Goal: Task Accomplishment & Management: Manage account settings

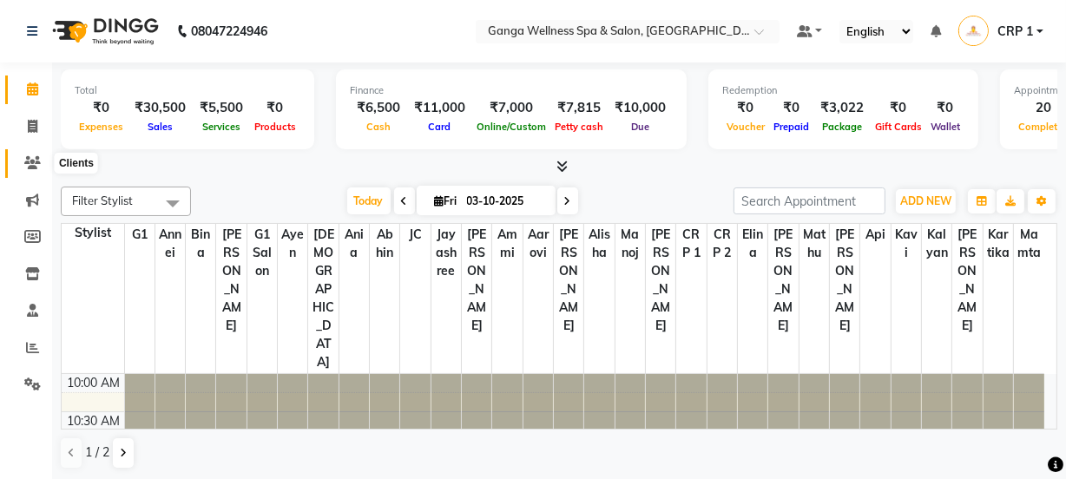
drag, startPoint x: 0, startPoint y: 0, endPoint x: 25, endPoint y: 161, distance: 162.6
click at [25, 161] on icon at bounding box center [32, 162] width 16 height 13
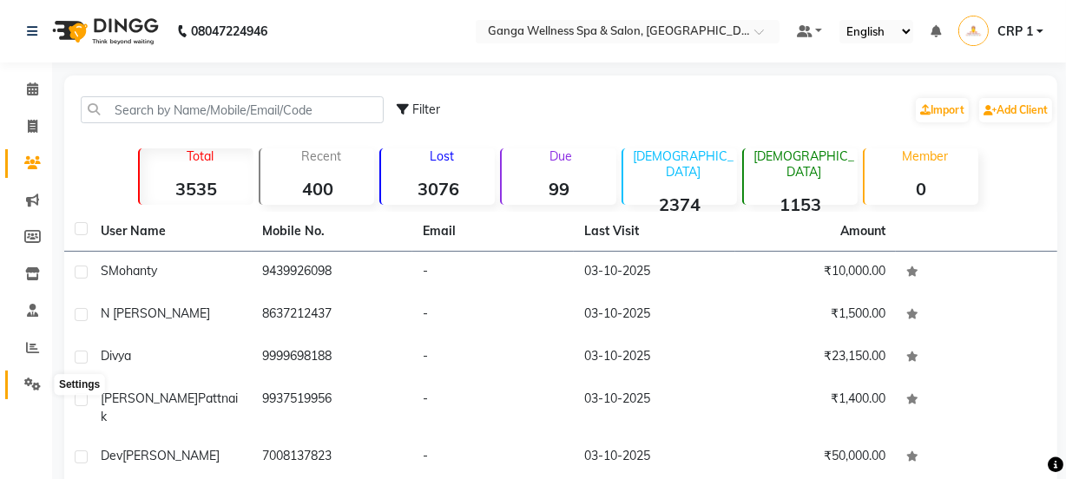
click at [25, 376] on span at bounding box center [32, 385] width 30 height 20
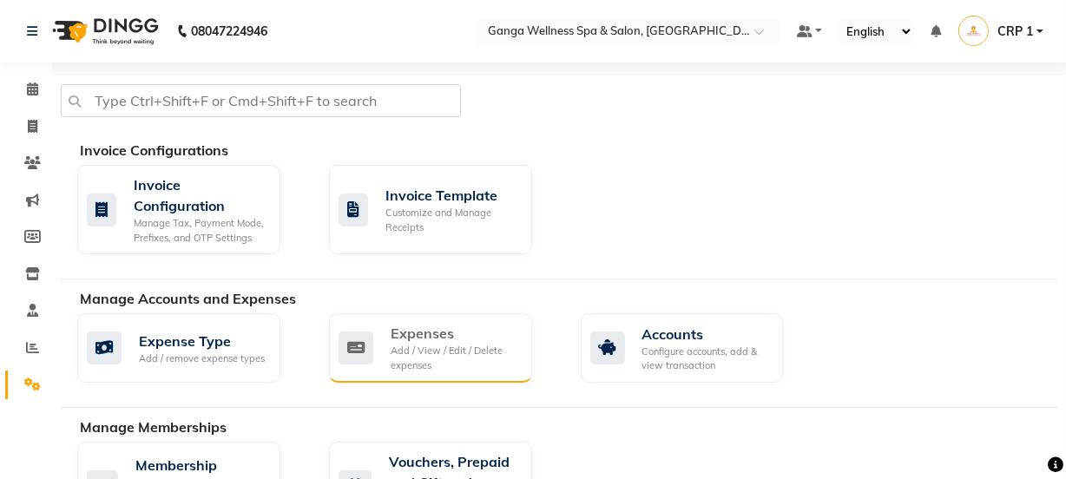
click at [385, 333] on div "Expenses Add / View / Edit / Delete expenses" at bounding box center [429, 347] width 180 height 49
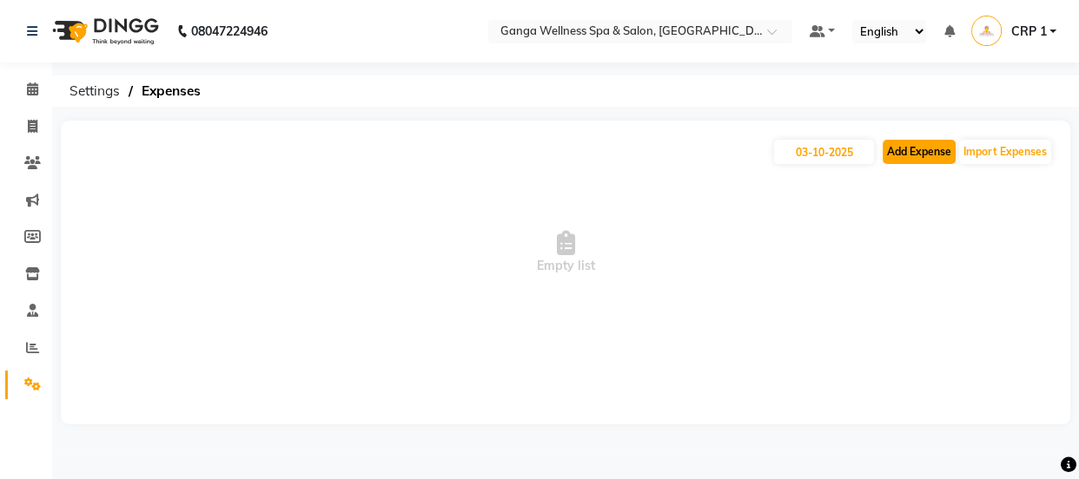
drag, startPoint x: 914, startPoint y: 146, endPoint x: 905, endPoint y: 149, distance: 9.4
click at [905, 149] on button "Add Expense" at bounding box center [918, 152] width 73 height 24
select select "1"
select select "2396"
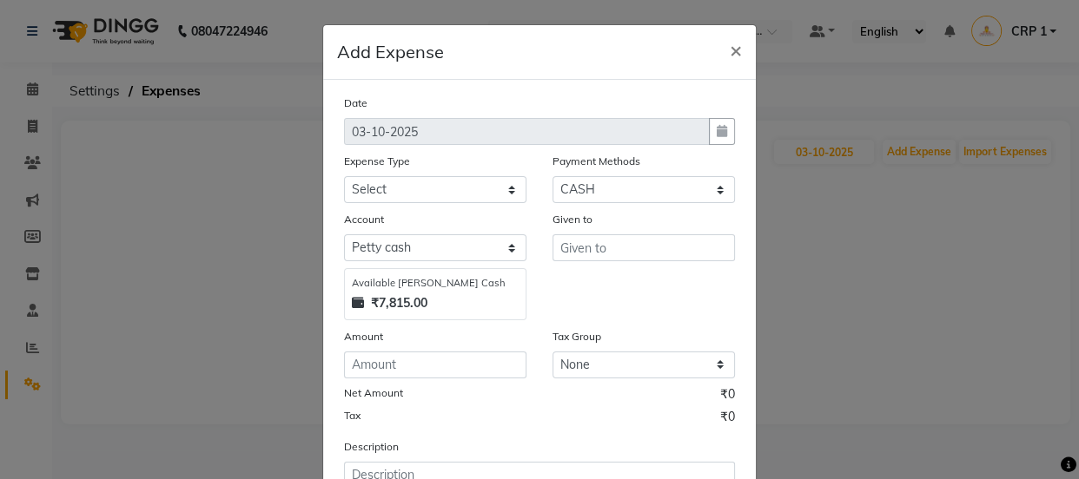
drag, startPoint x: 454, startPoint y: 174, endPoint x: 448, endPoint y: 182, distance: 10.6
click at [452, 174] on div "Expense Type" at bounding box center [435, 164] width 182 height 24
click at [446, 184] on select "Select Advance Salary Bank charges Car maintenance Cash transfer to bank Cash t…" at bounding box center [435, 189] width 182 height 27
click at [395, 181] on select "Select Advance Salary Bank charges Car maintenance Cash transfer to bank Cash t…" at bounding box center [435, 189] width 182 height 27
select select "18"
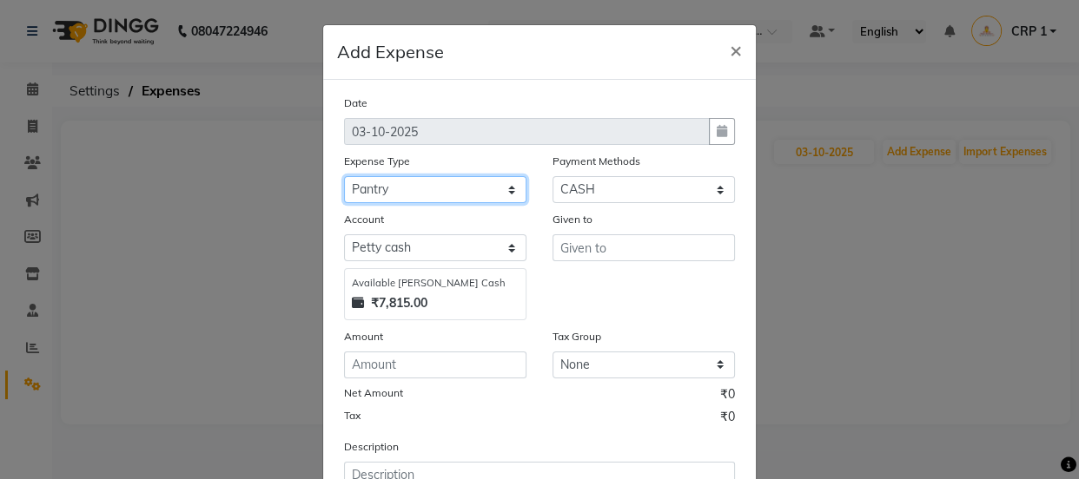
click at [344, 177] on select "Select Advance Salary Bank charges Car maintenance Cash transfer to bank Cash t…" at bounding box center [435, 189] width 182 height 27
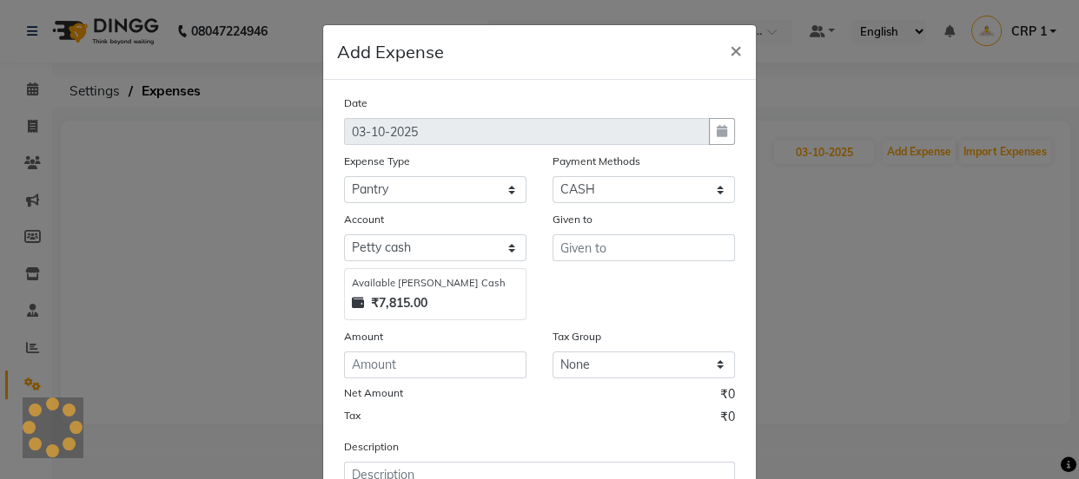
click at [452, 233] on div "Account" at bounding box center [435, 222] width 182 height 24
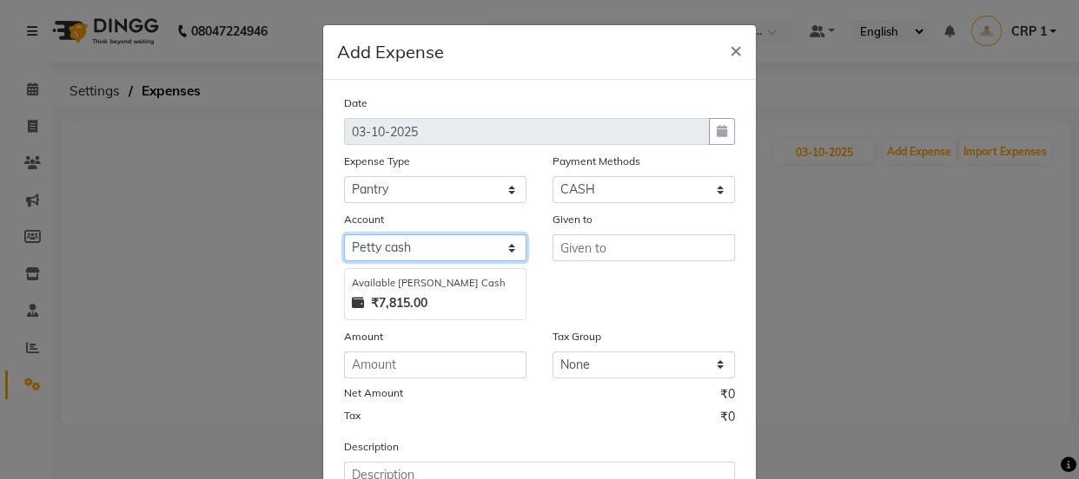
click at [419, 252] on select "Select Default account Petty cash" at bounding box center [435, 247] width 182 height 27
click at [344, 235] on select "Select Default account Petty cash" at bounding box center [435, 247] width 182 height 27
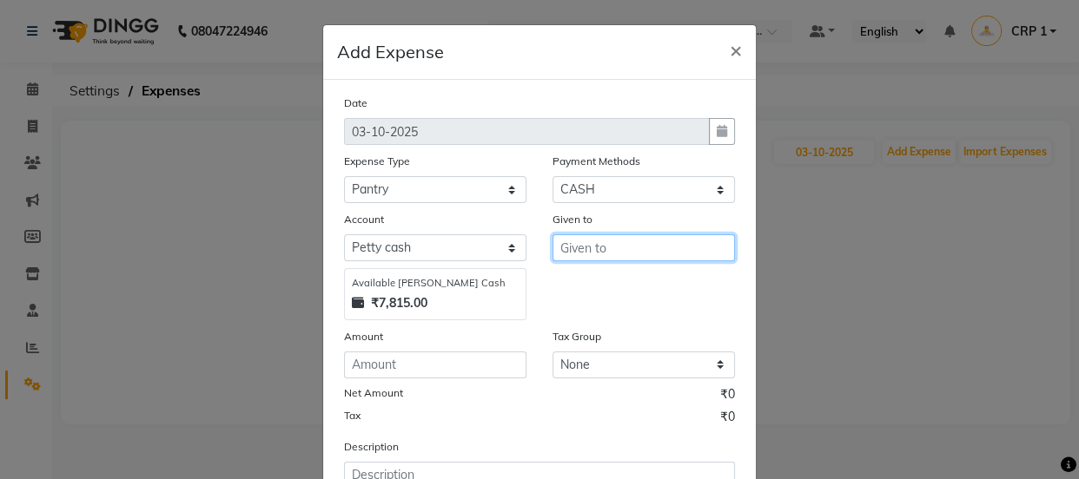
click at [575, 251] on input "text" at bounding box center [643, 247] width 182 height 27
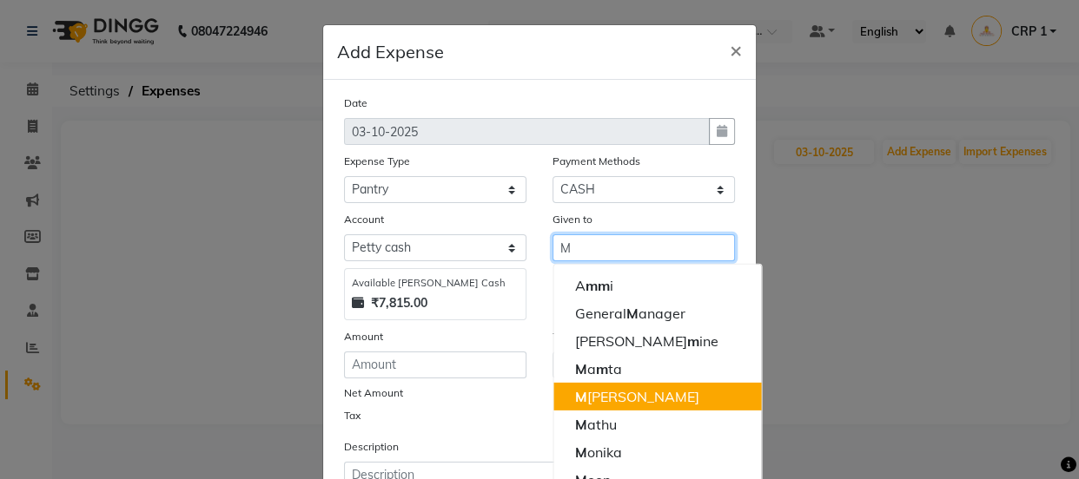
click at [587, 393] on ngb-highlight "M anoj" at bounding box center [636, 396] width 124 height 17
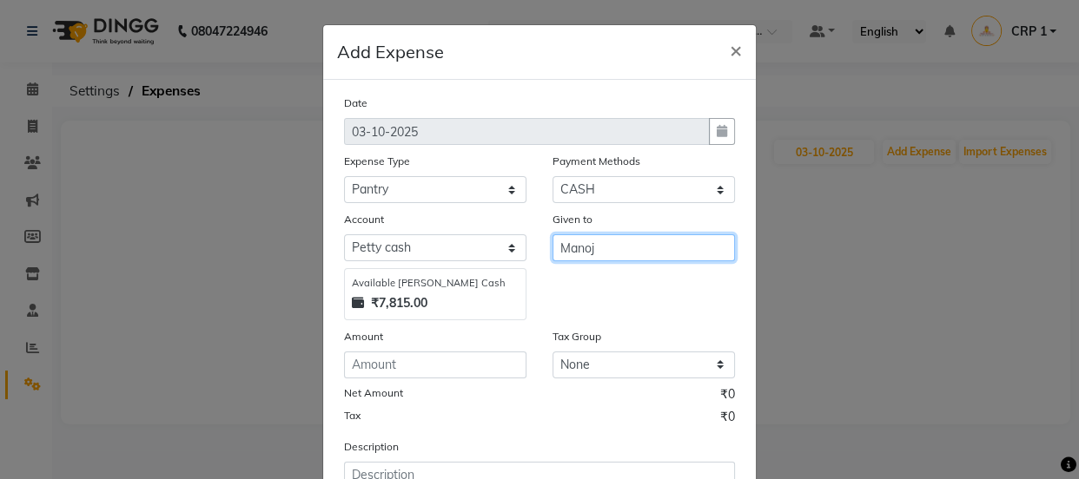
scroll to position [78, 0]
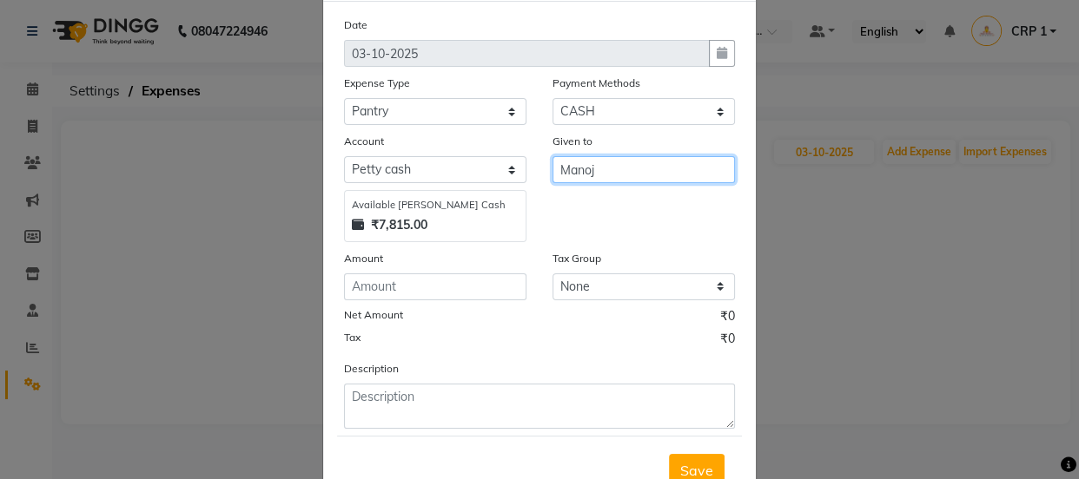
type input "Manoj"
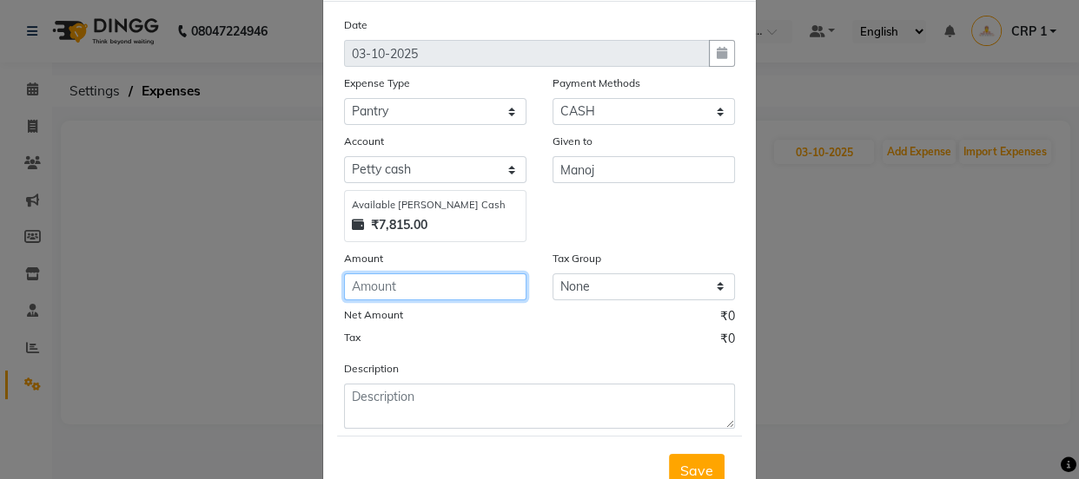
click at [374, 287] on input "number" at bounding box center [435, 287] width 182 height 27
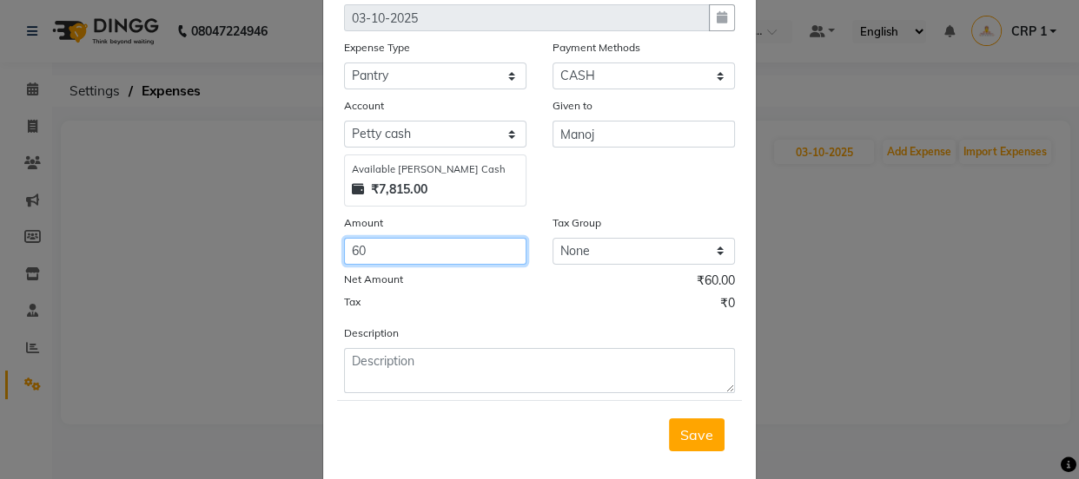
scroll to position [144, 0]
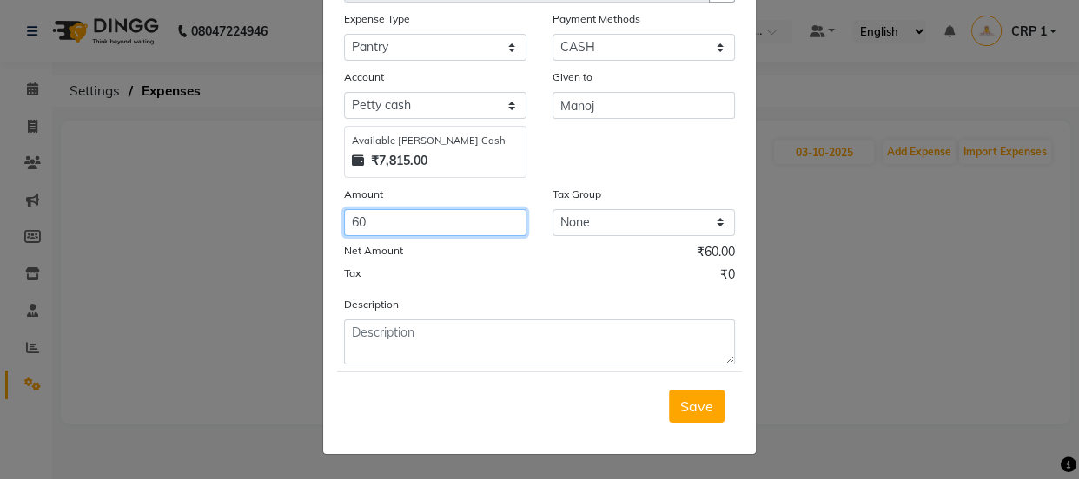
type input "60"
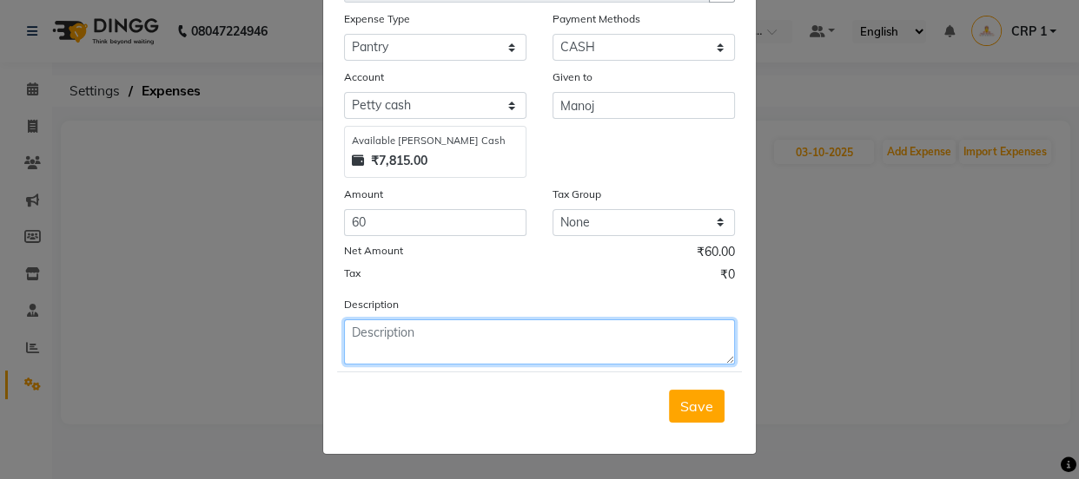
click at [397, 346] on textarea at bounding box center [539, 342] width 391 height 45
type textarea "MILK"
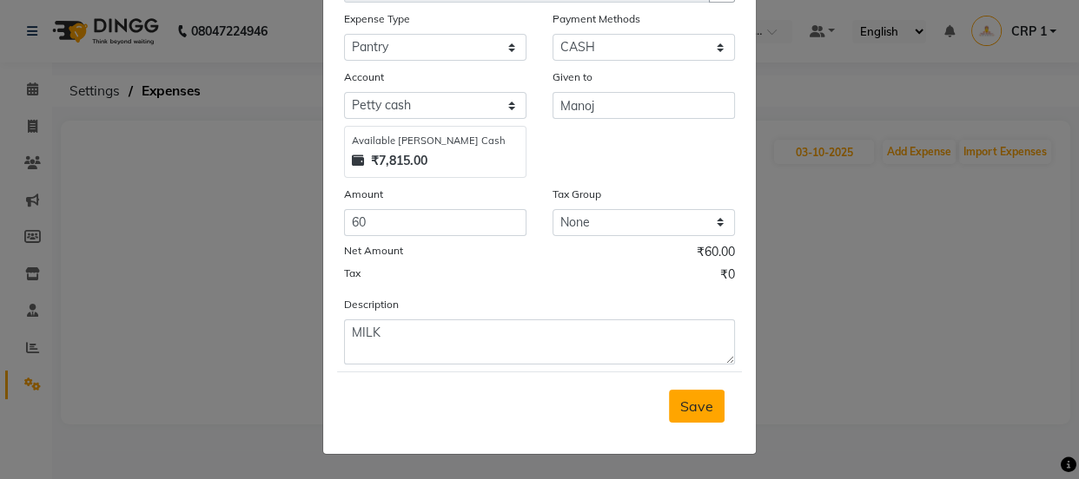
click at [708, 408] on button "Save" at bounding box center [697, 406] width 56 height 33
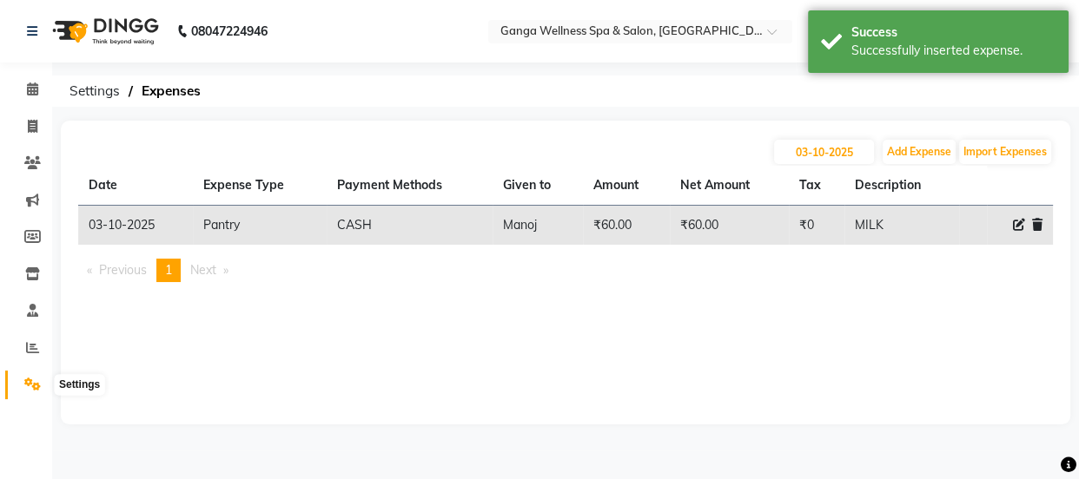
click at [24, 388] on icon at bounding box center [32, 384] width 16 height 13
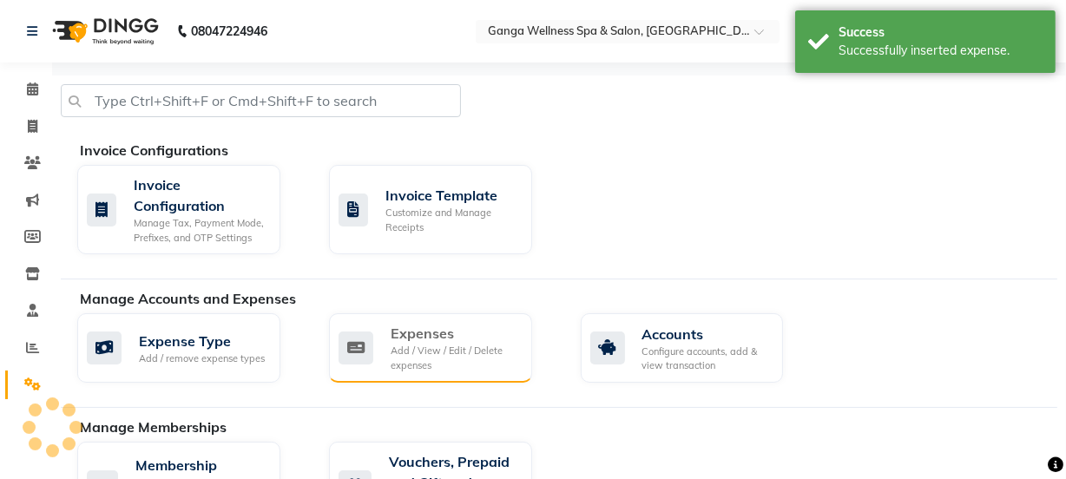
click at [478, 334] on div "Expenses" at bounding box center [455, 333] width 128 height 21
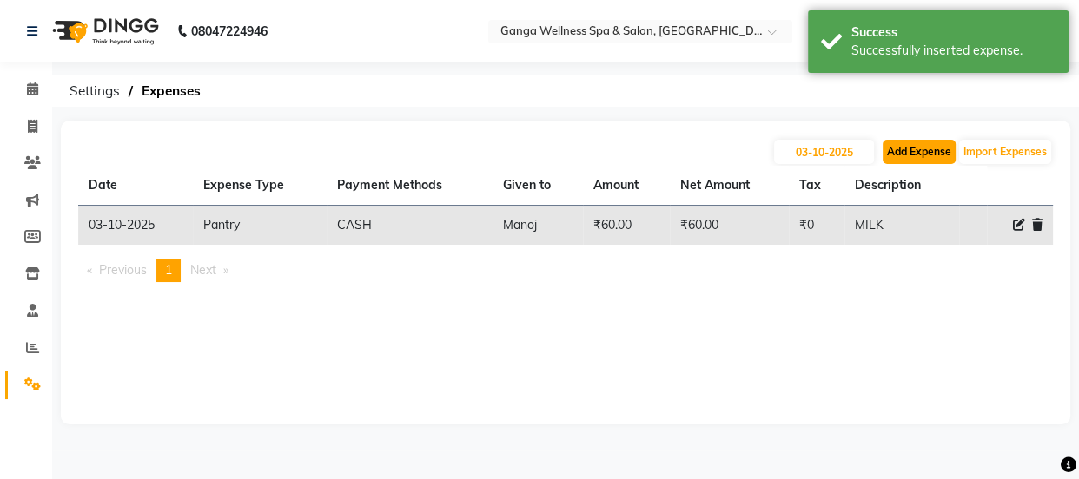
click at [929, 155] on button "Add Expense" at bounding box center [918, 152] width 73 height 24
select select "1"
select select "2396"
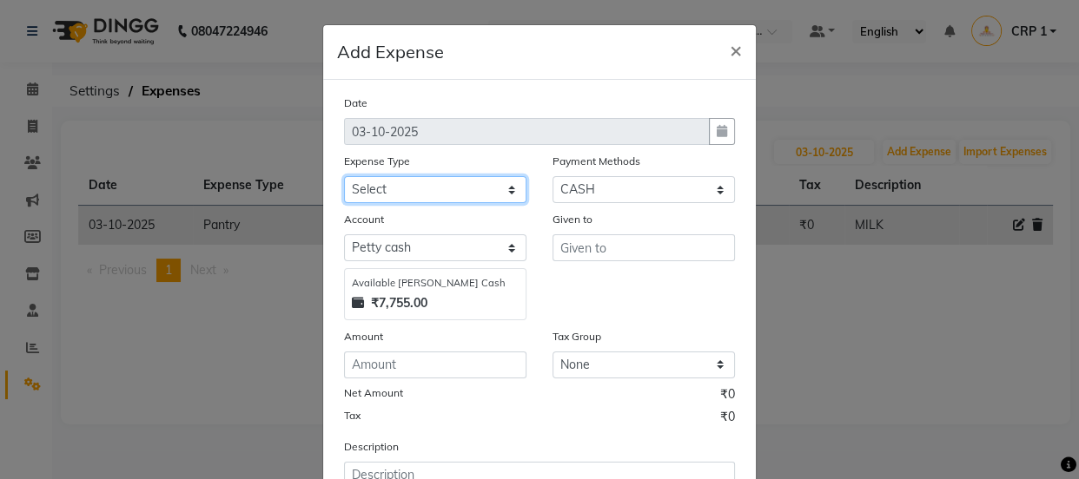
click at [471, 189] on select "Select Advance Salary Bank charges Car maintenance Cash transfer to bank Cash t…" at bounding box center [435, 189] width 182 height 27
select select "10"
click at [344, 177] on select "Select Advance Salary Bank charges Car maintenance Cash transfer to bank Cash t…" at bounding box center [435, 189] width 182 height 27
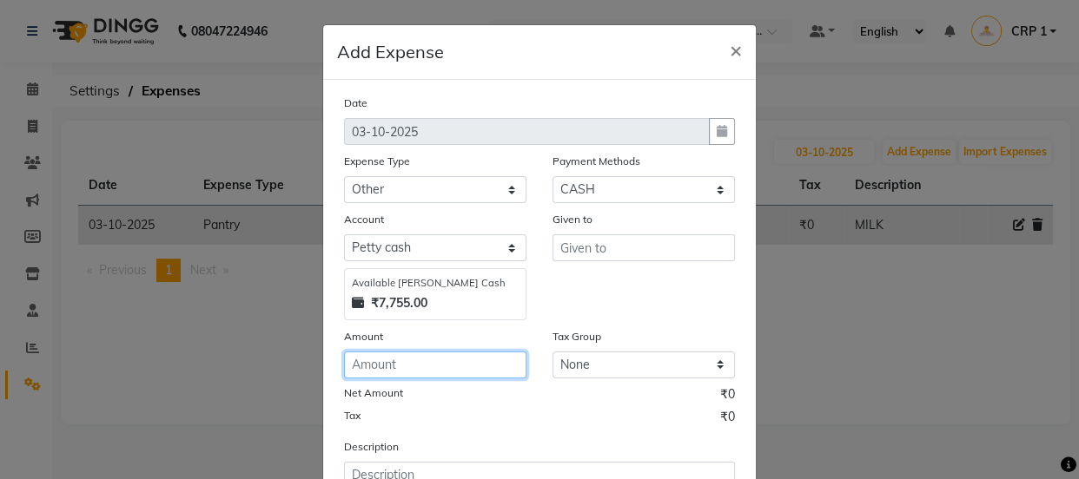
click at [379, 372] on input "number" at bounding box center [435, 365] width 182 height 27
type input "1350"
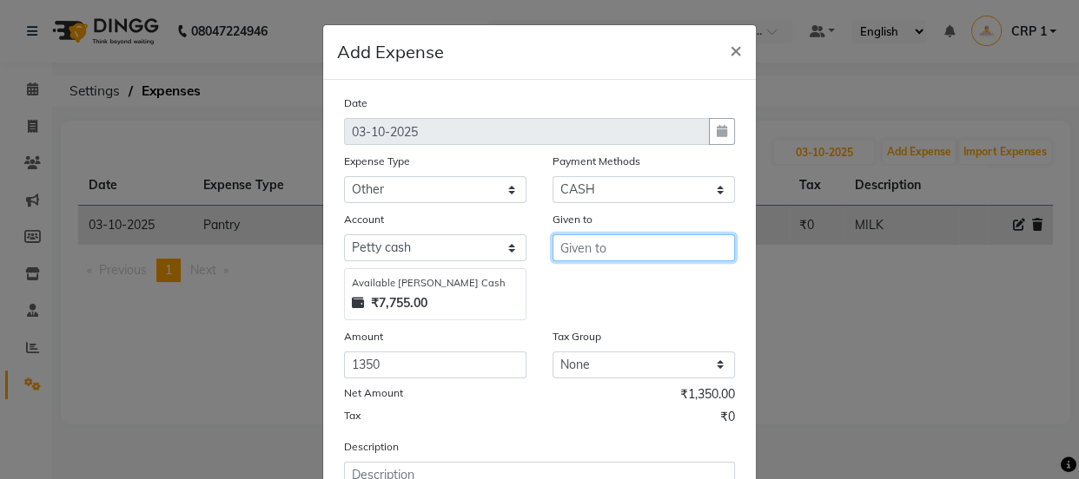
click at [622, 242] on input "text" at bounding box center [643, 247] width 182 height 27
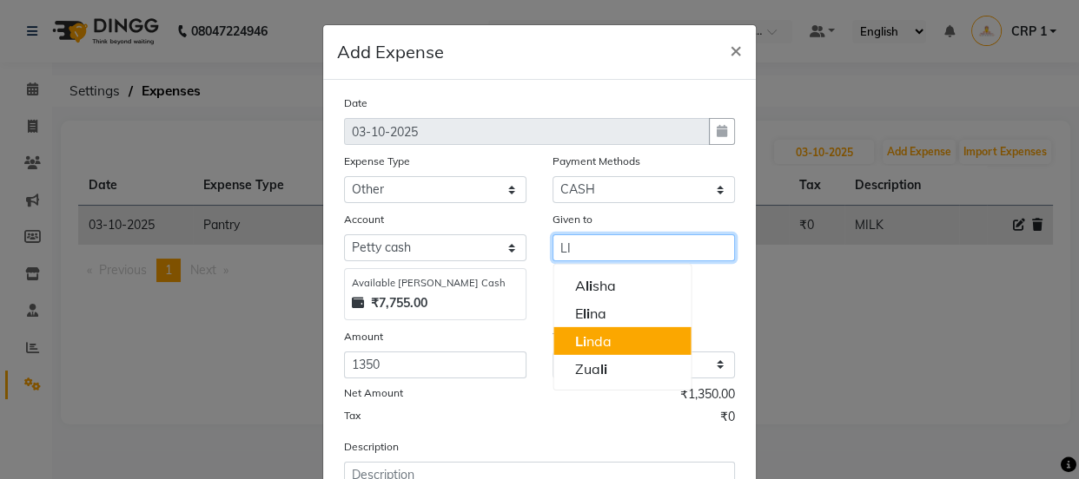
click at [567, 344] on button "Li nda" at bounding box center [621, 341] width 137 height 28
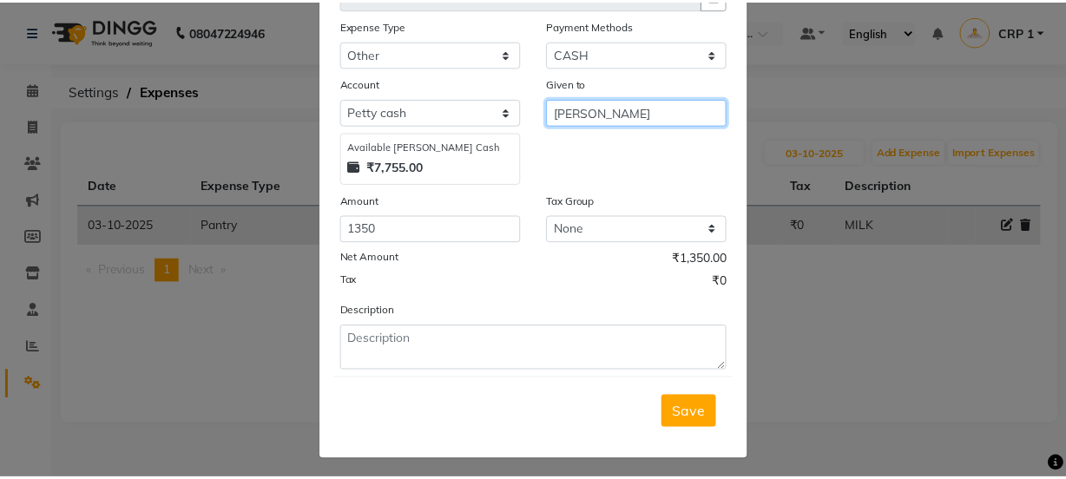
scroll to position [144, 0]
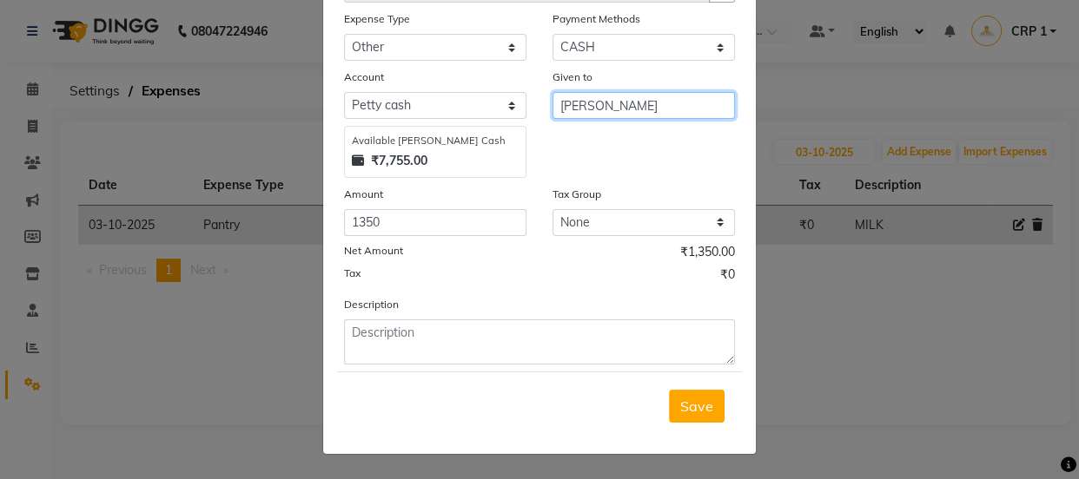
type input "[PERSON_NAME]"
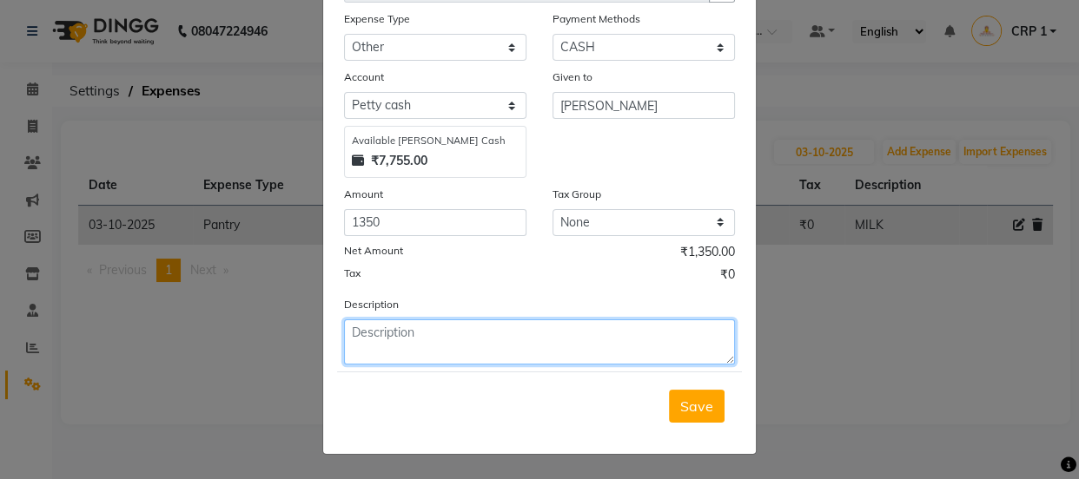
click at [382, 338] on textarea at bounding box center [539, 342] width 391 height 45
type textarea "THERAPIST GAS"
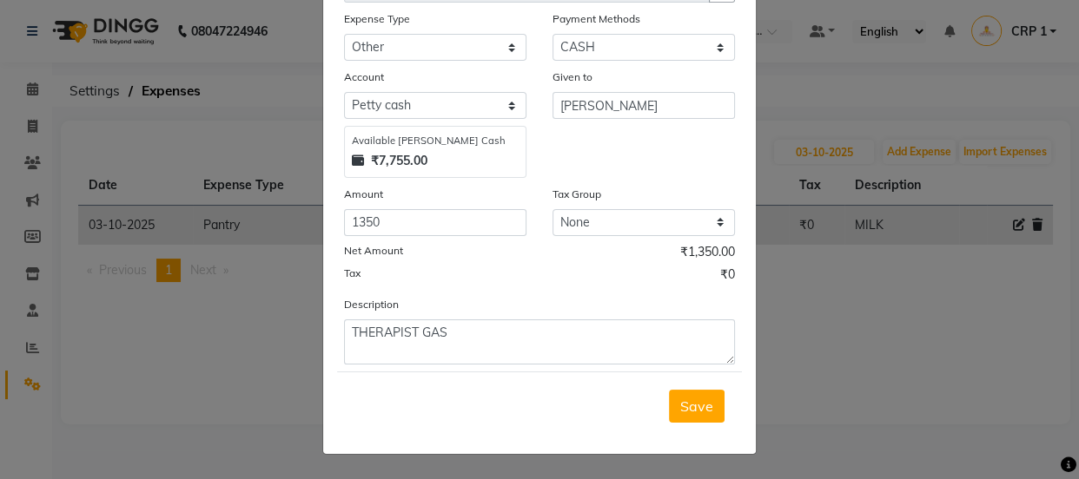
drag, startPoint x: 686, startPoint y: 401, endPoint x: 687, endPoint y: 391, distance: 10.5
click at [687, 401] on span "Save" at bounding box center [696, 406] width 33 height 17
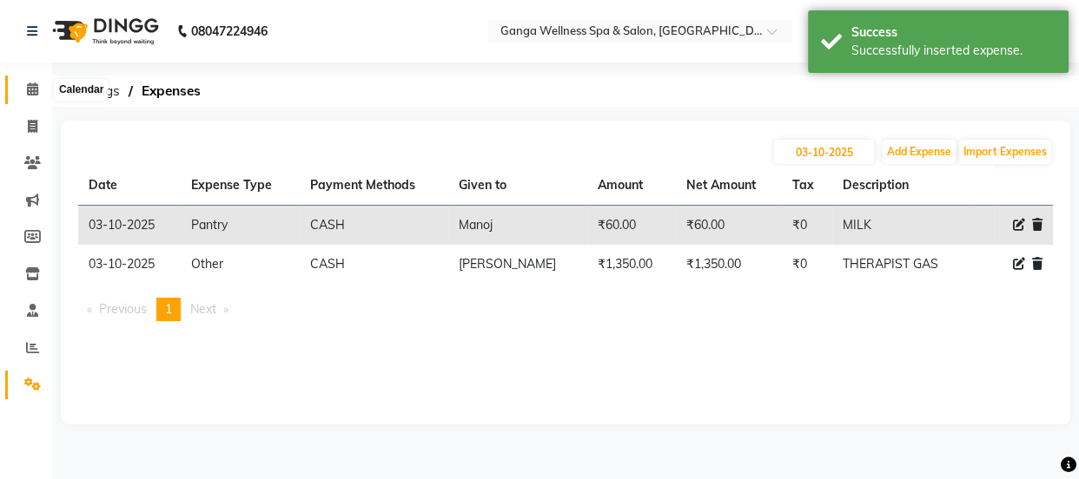
click at [34, 86] on icon at bounding box center [32, 88] width 11 height 13
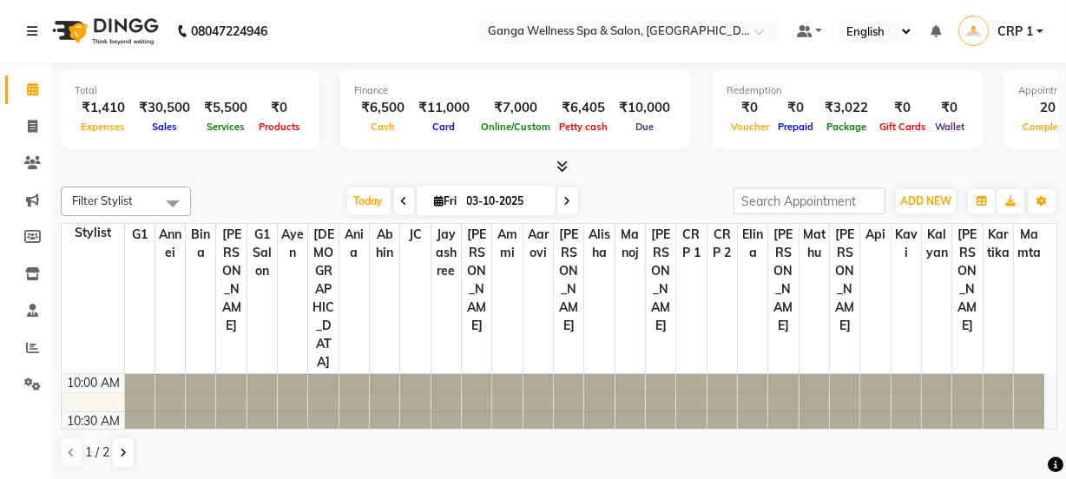
click at [72, 448] on div at bounding box center [52, 427] width 52 height 52
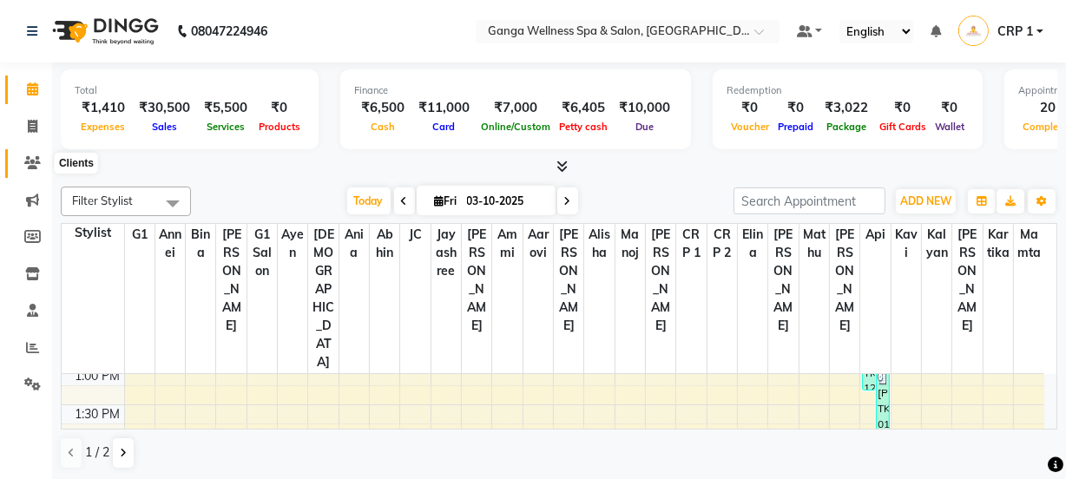
click at [43, 165] on span at bounding box center [32, 164] width 30 height 20
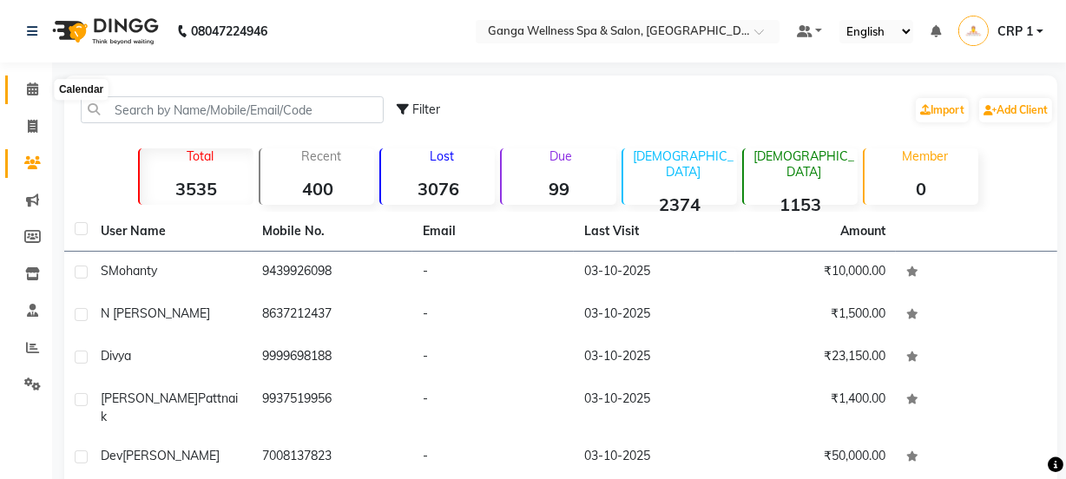
click at [29, 96] on span at bounding box center [32, 90] width 30 height 20
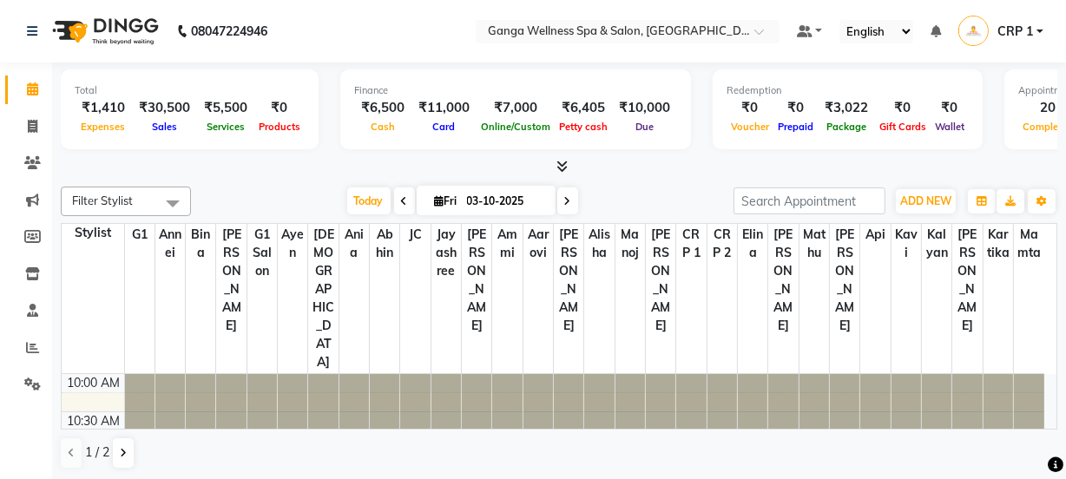
click at [52, 161] on div "Total ₹1,410 Expenses ₹30,500 Sales ₹5,500 Services ₹0 Products Finance ₹6,500 …" at bounding box center [559, 272] width 1014 height 419
click at [28, 387] on icon at bounding box center [32, 384] width 16 height 13
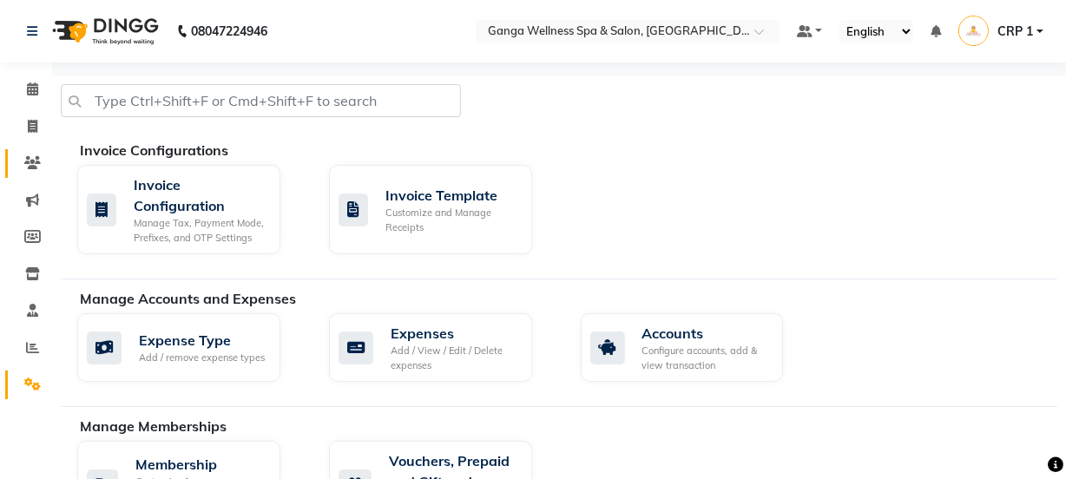
click at [31, 156] on icon at bounding box center [32, 162] width 16 height 13
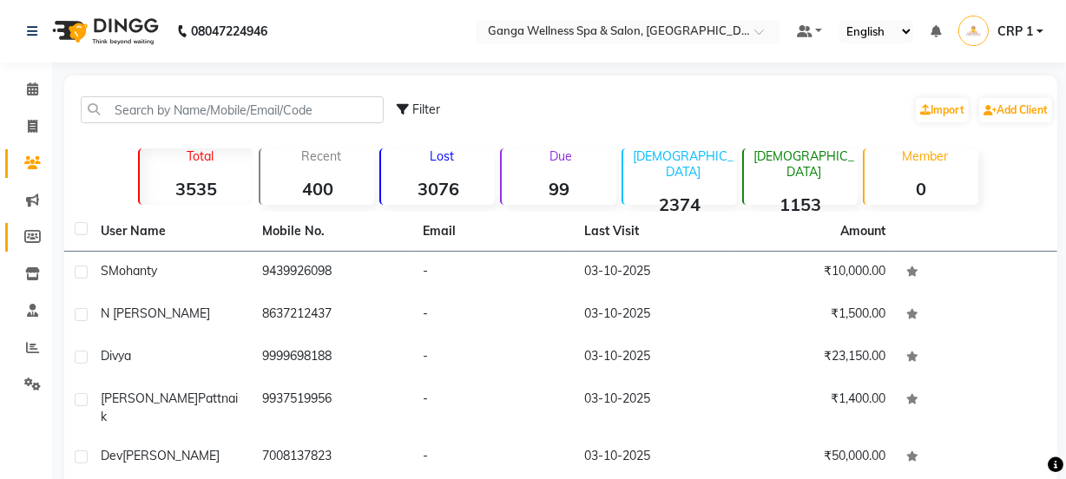
scroll to position [272, 0]
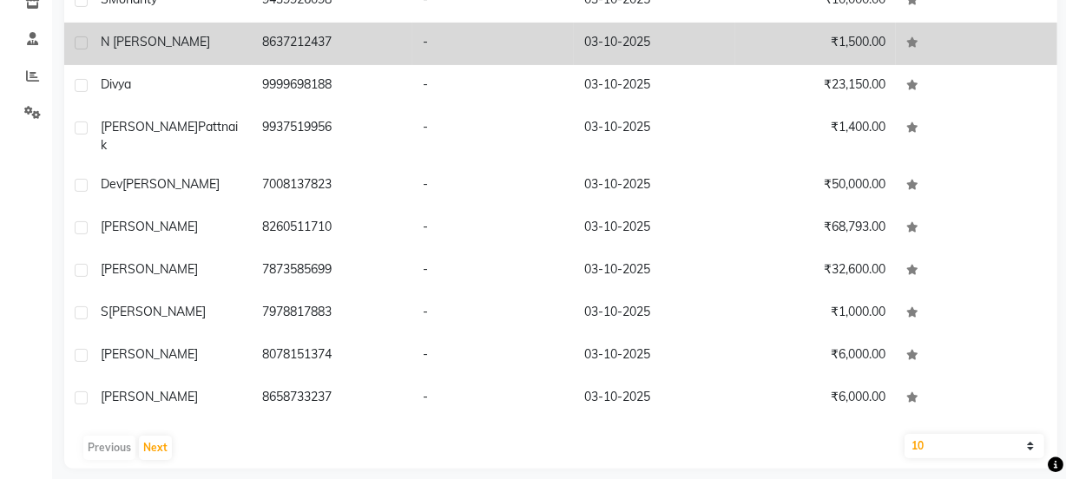
click at [542, 44] on td "-" at bounding box center [493, 44] width 162 height 43
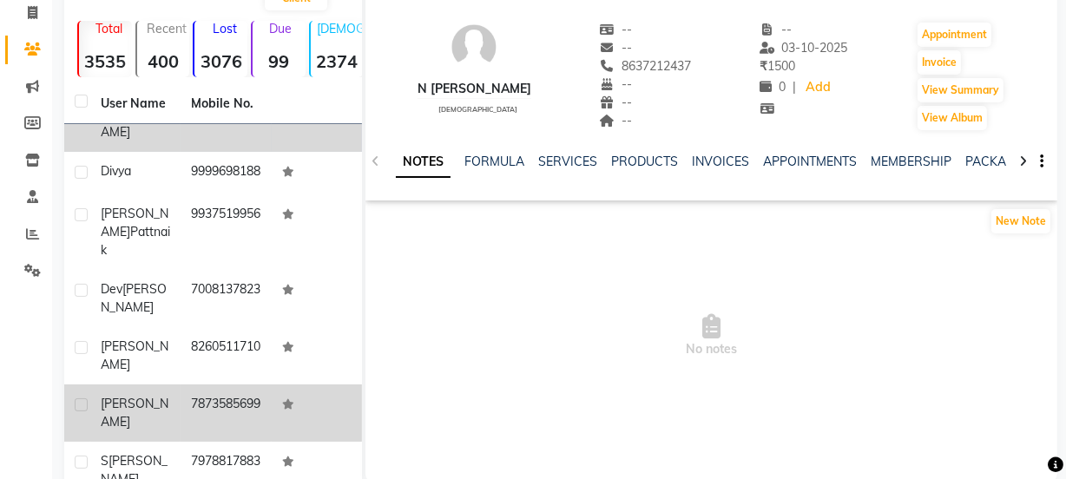
scroll to position [94, 0]
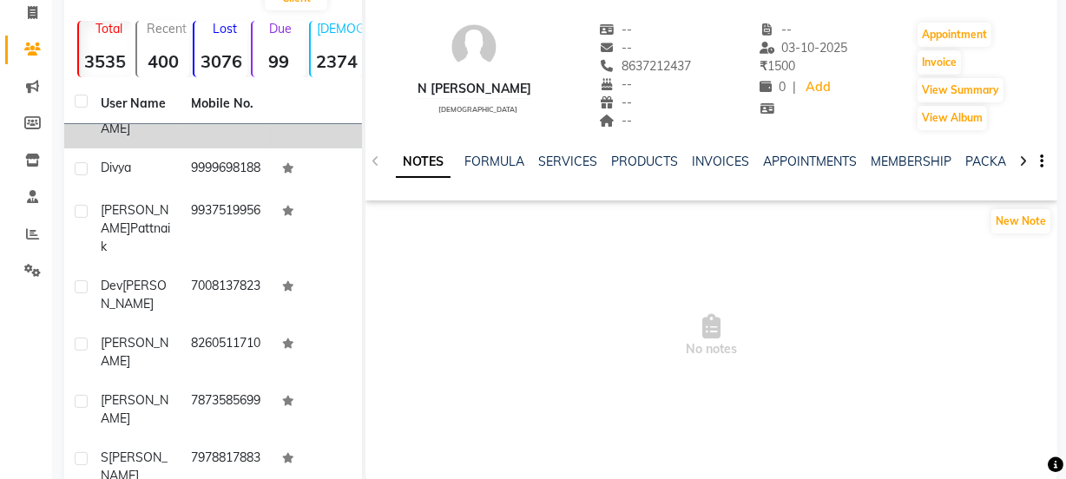
click at [409, 308] on span "No notes" at bounding box center [712, 336] width 692 height 174
click at [46, 52] on span at bounding box center [32, 50] width 30 height 20
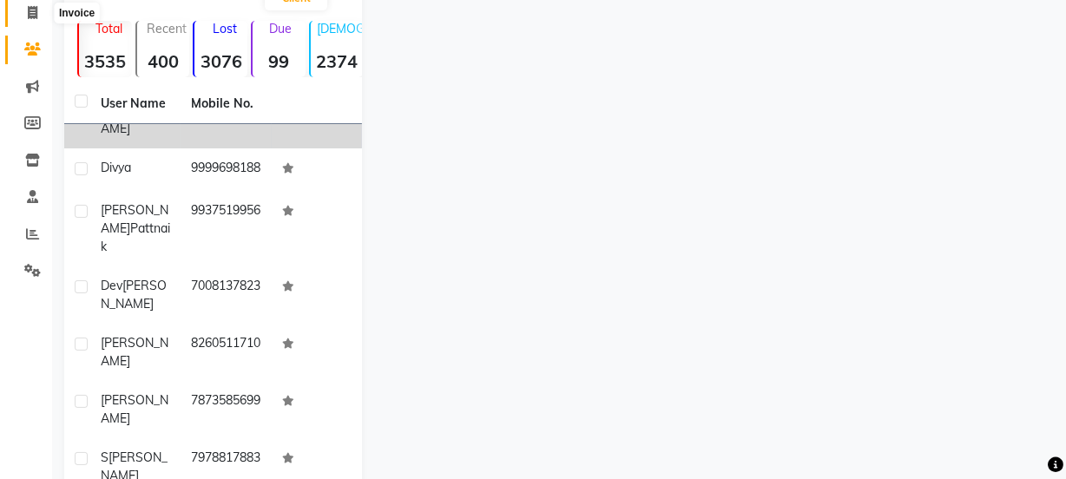
click at [24, 12] on span at bounding box center [32, 13] width 30 height 20
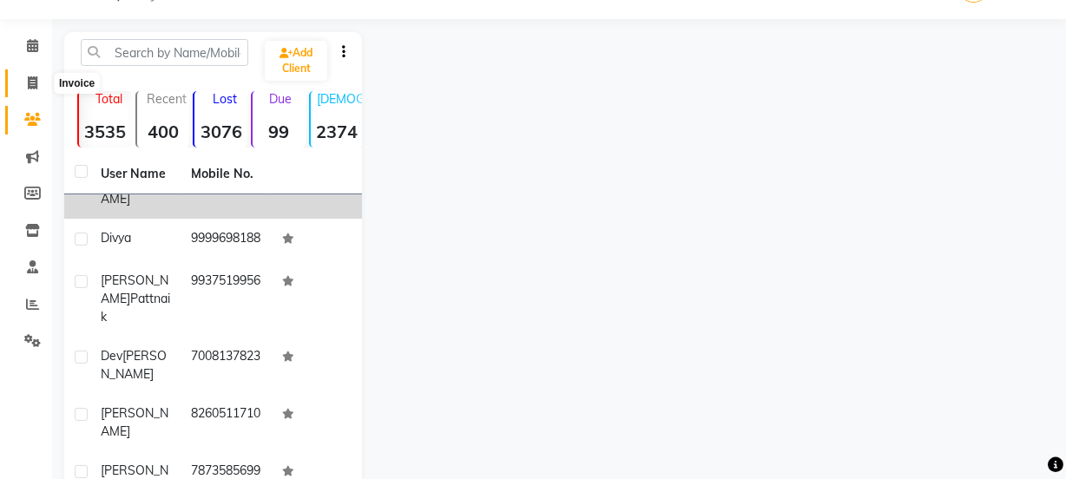
select select "715"
select select "service"
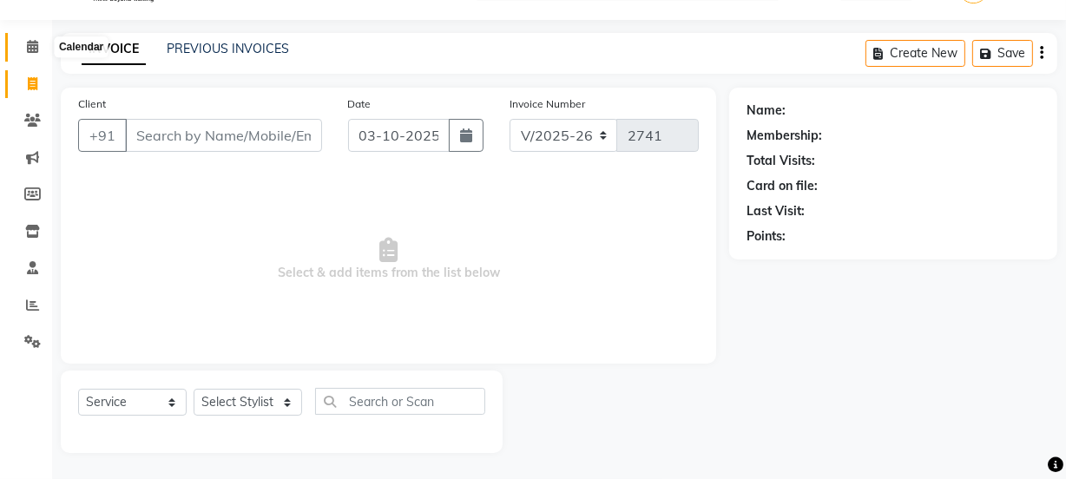
click at [37, 48] on icon at bounding box center [32, 46] width 11 height 13
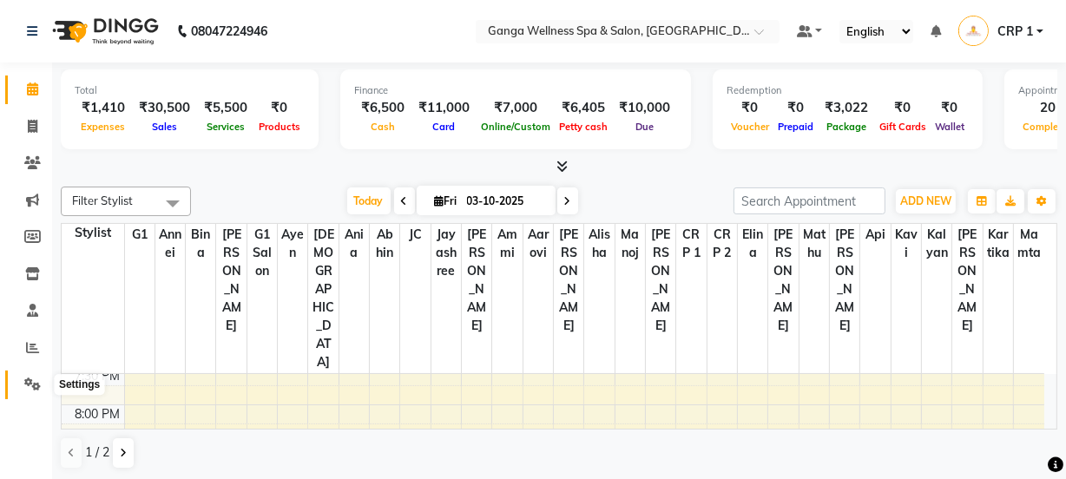
click at [34, 378] on icon at bounding box center [32, 384] width 16 height 13
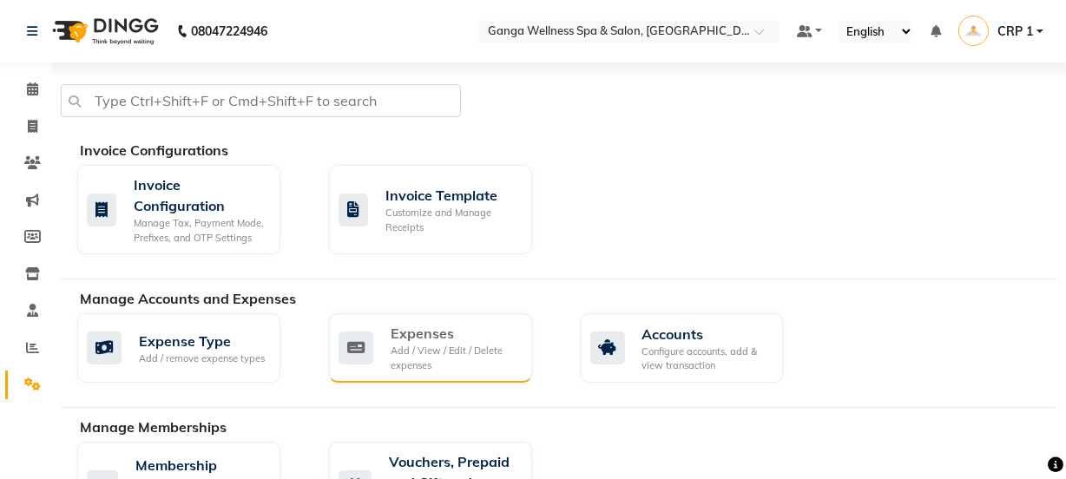
click at [364, 339] on icon at bounding box center [356, 348] width 35 height 33
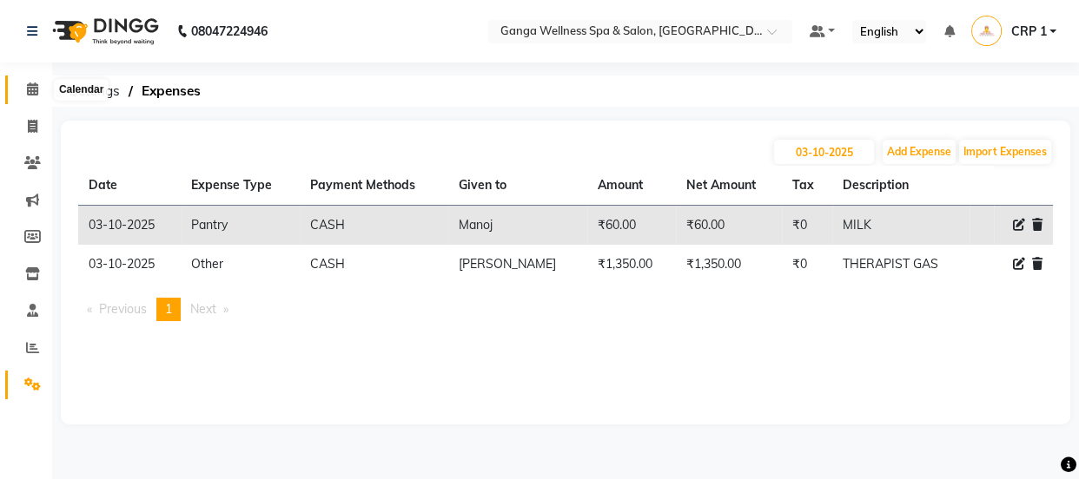
click at [35, 93] on icon at bounding box center [32, 88] width 11 height 13
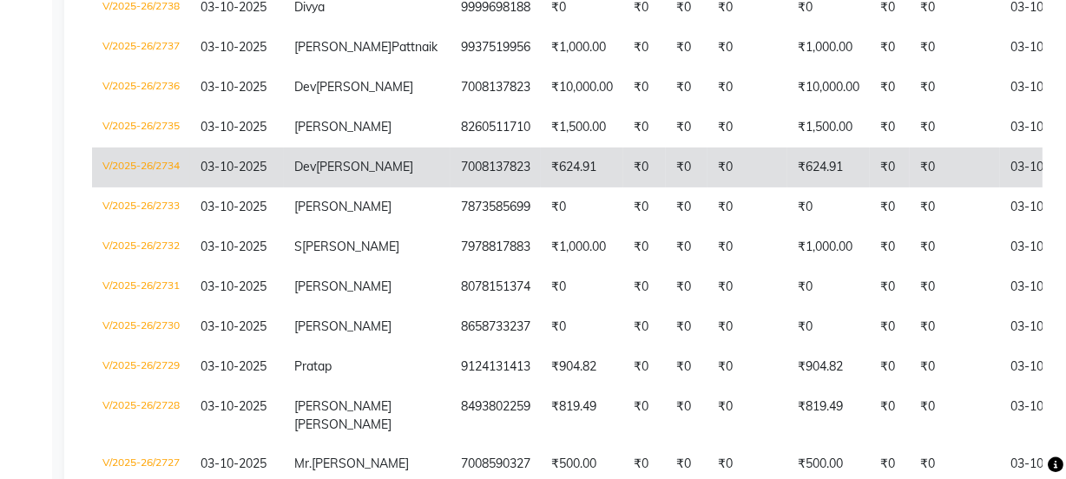
scroll to position [473, 0]
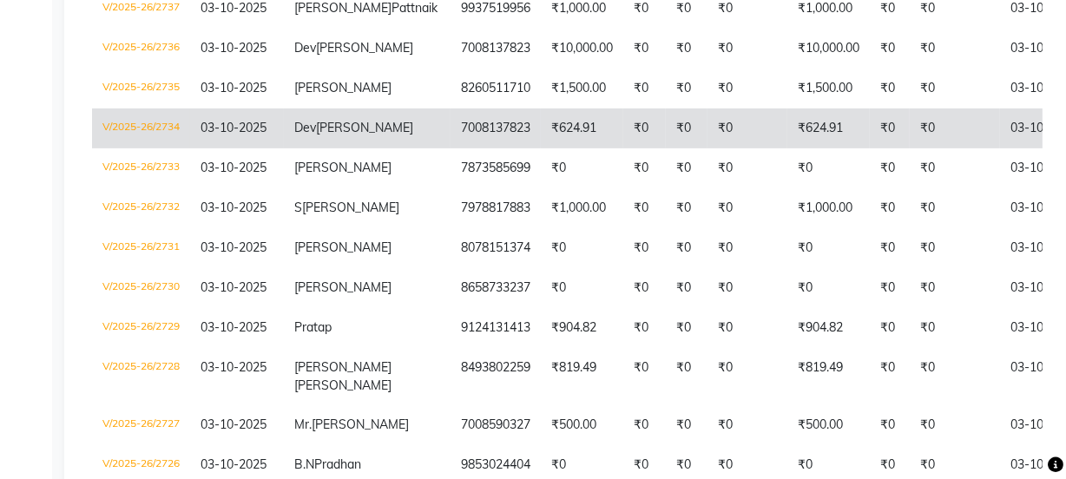
click at [910, 148] on td "₹0" at bounding box center [955, 129] width 90 height 40
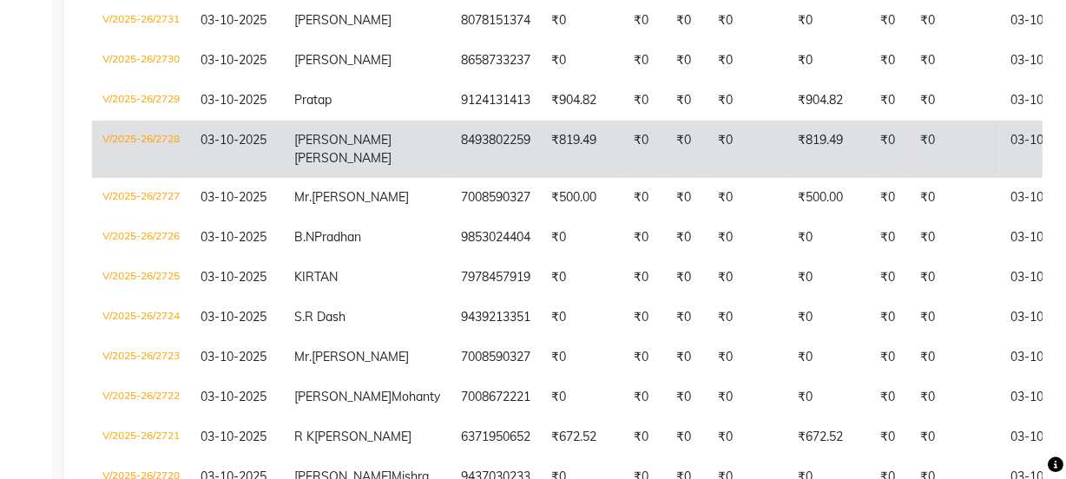
scroll to position [710, 0]
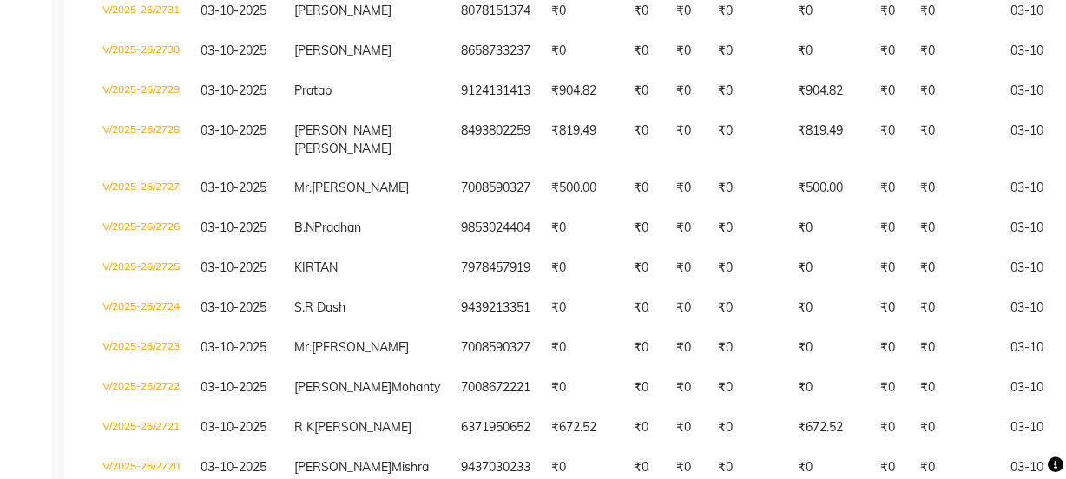
select select "service"
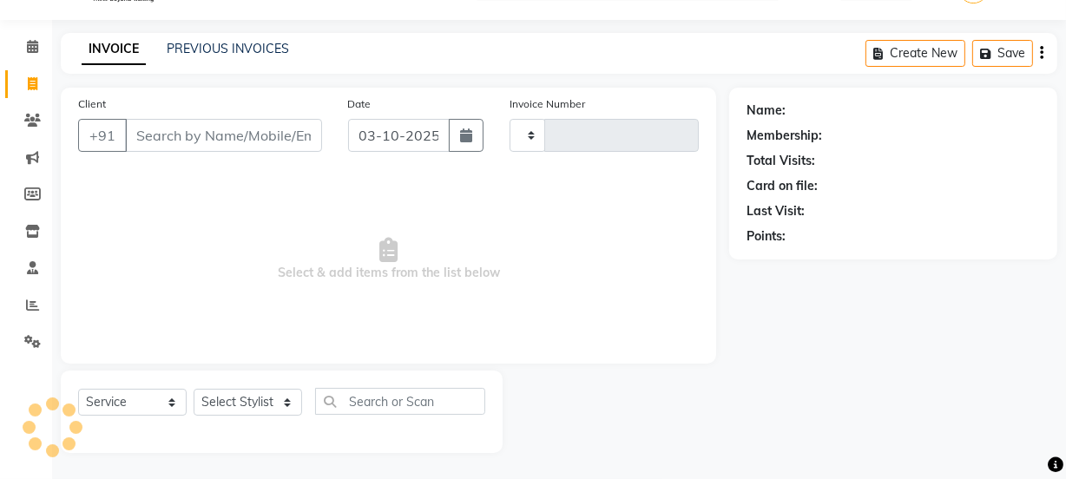
scroll to position [43, 0]
type input "2741"
select select "715"
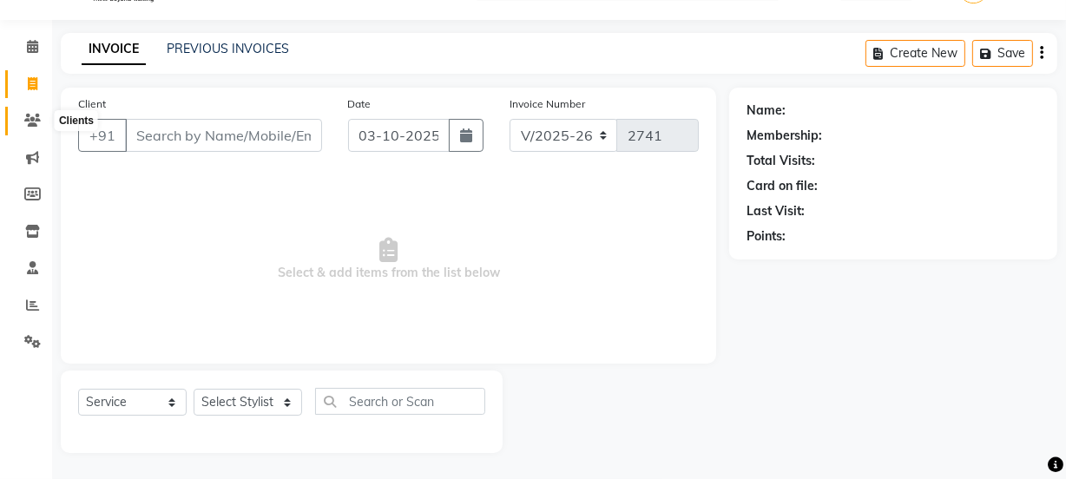
click at [33, 114] on icon at bounding box center [32, 120] width 16 height 13
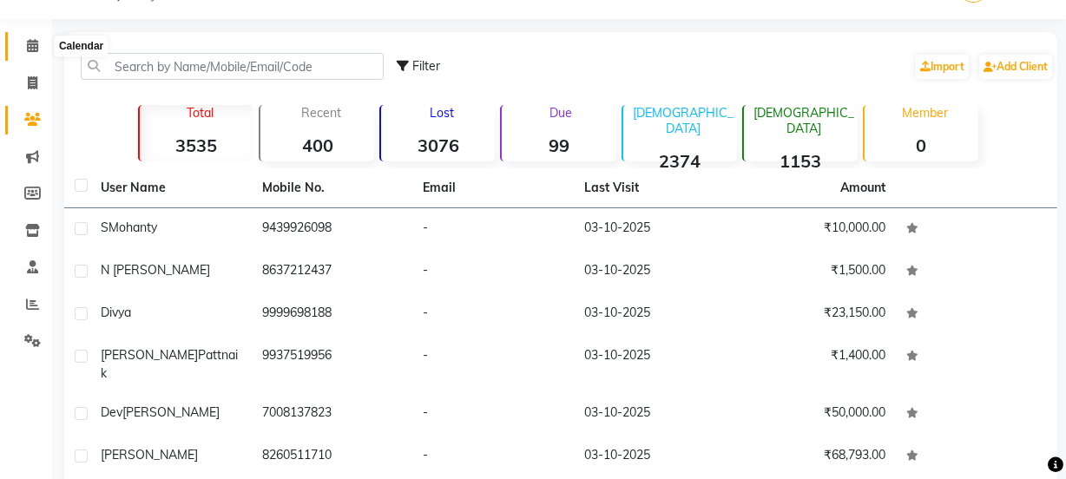
click at [37, 43] on icon at bounding box center [32, 45] width 11 height 13
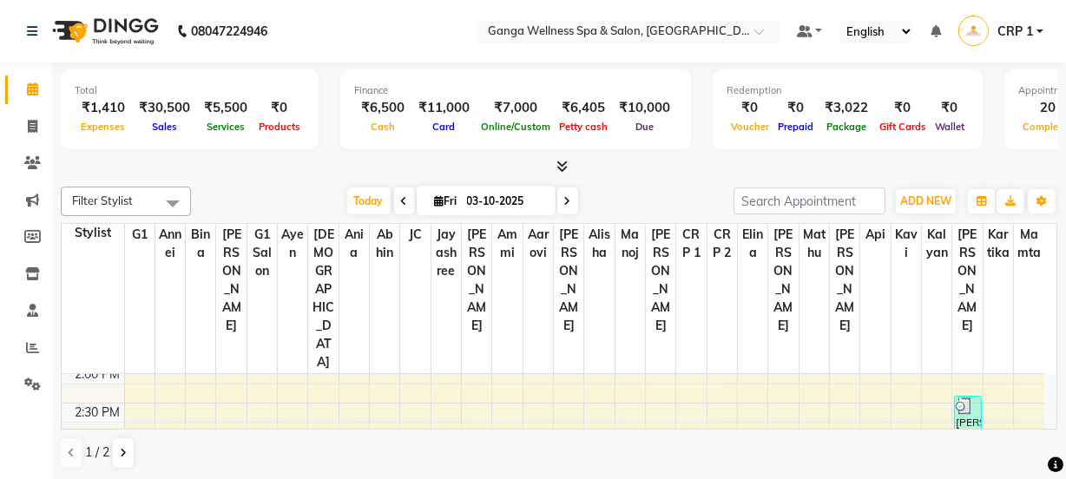
scroll to position [315, 0]
click at [124, 450] on icon at bounding box center [123, 453] width 7 height 10
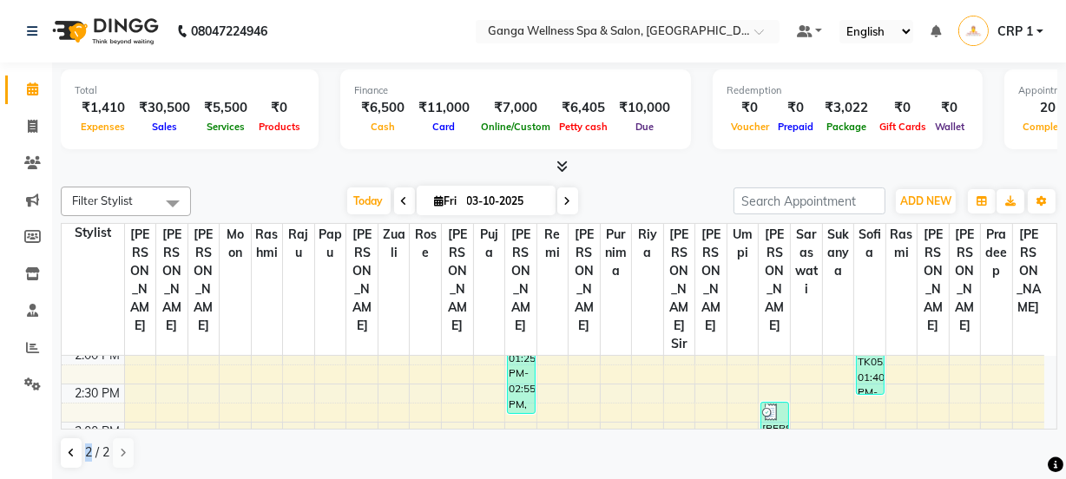
click at [89, 452] on span "2 / 2" at bounding box center [97, 453] width 24 height 18
click at [76, 452] on button at bounding box center [71, 454] width 21 height 30
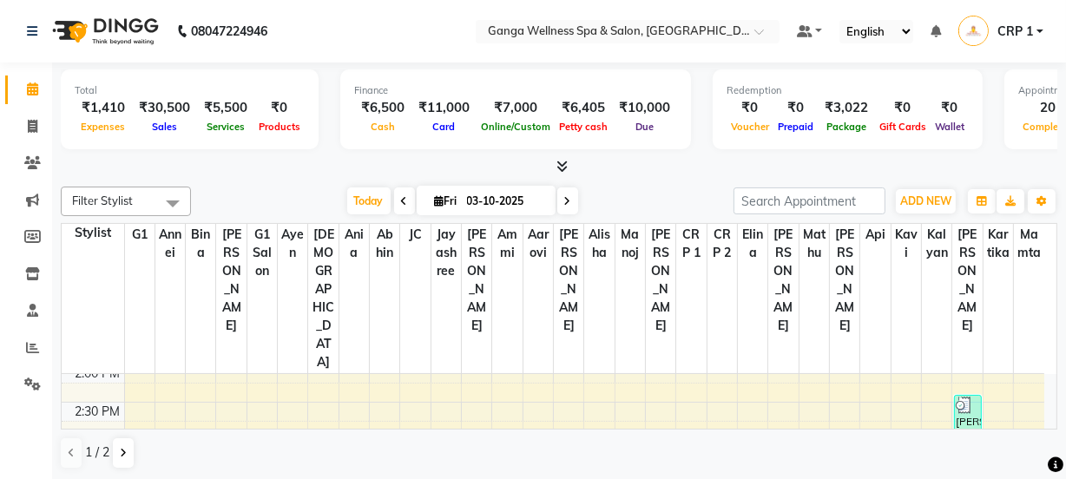
scroll to position [0, 0]
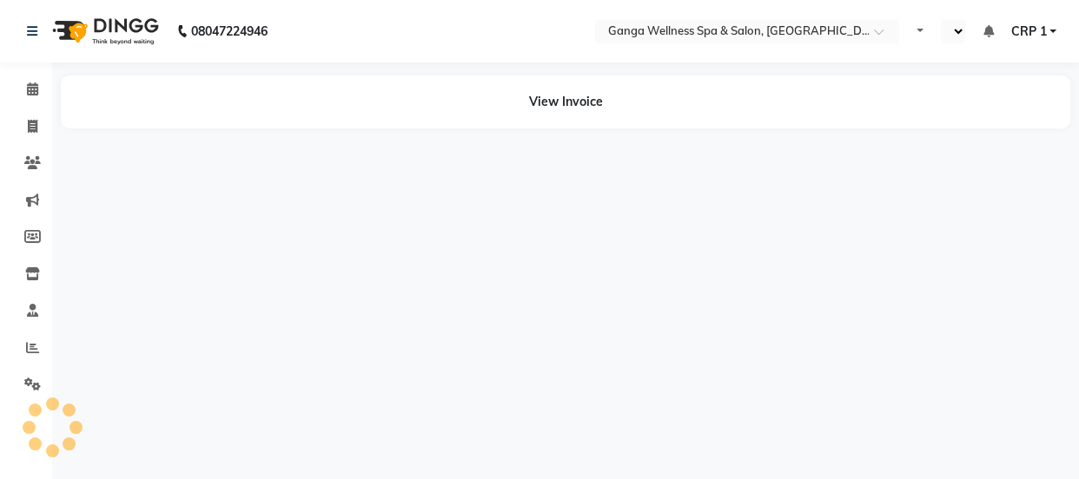
select select "en"
